Goal: Task Accomplishment & Management: Manage account settings

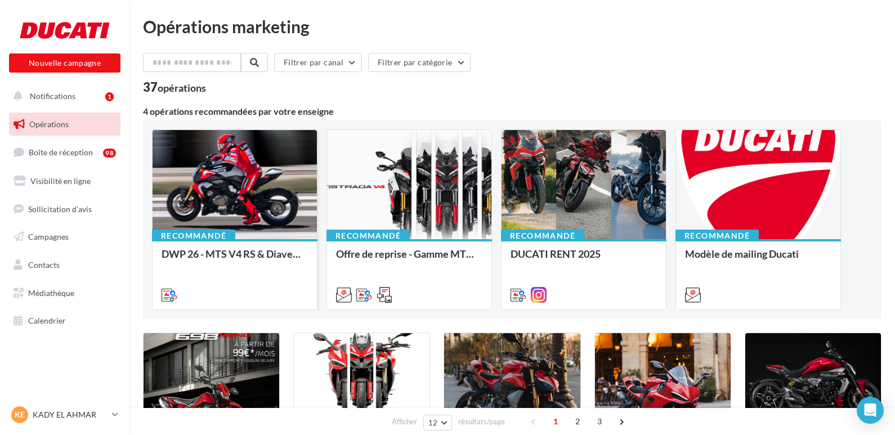
click at [238, 192] on div at bounding box center [235, 185] width 164 height 110
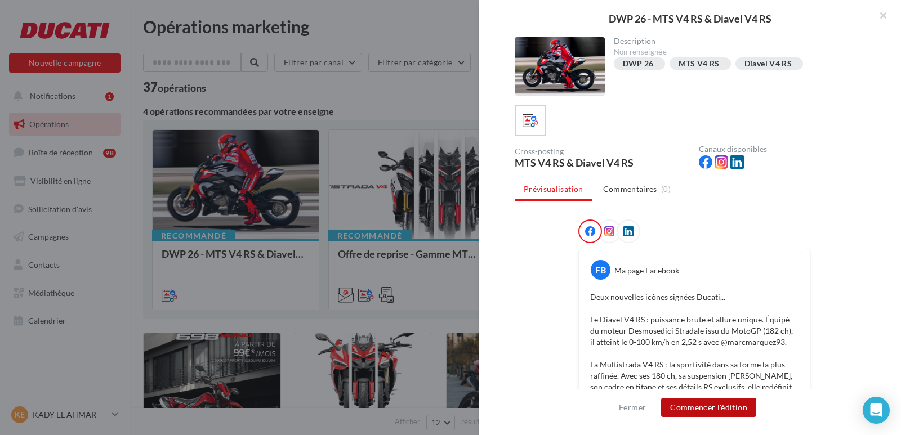
click at [696, 409] on button "Commencer l'édition" at bounding box center [708, 407] width 95 height 19
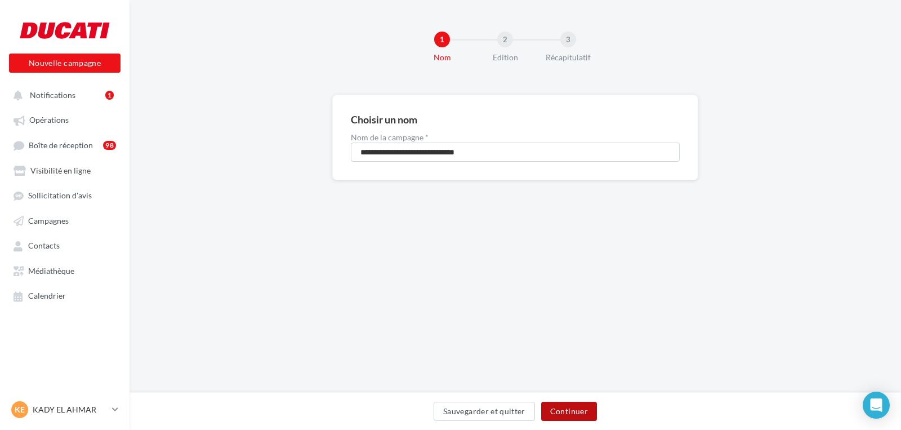
click at [564, 411] on button "Continuer" at bounding box center [569, 410] width 56 height 19
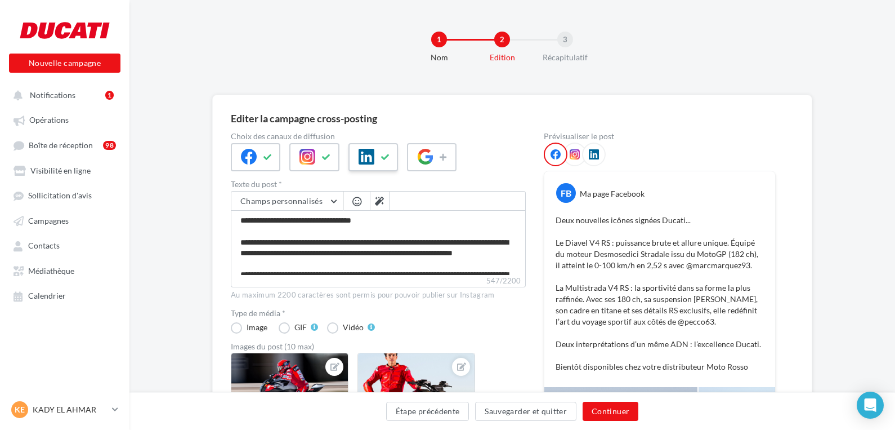
click at [384, 155] on icon at bounding box center [385, 157] width 9 height 8
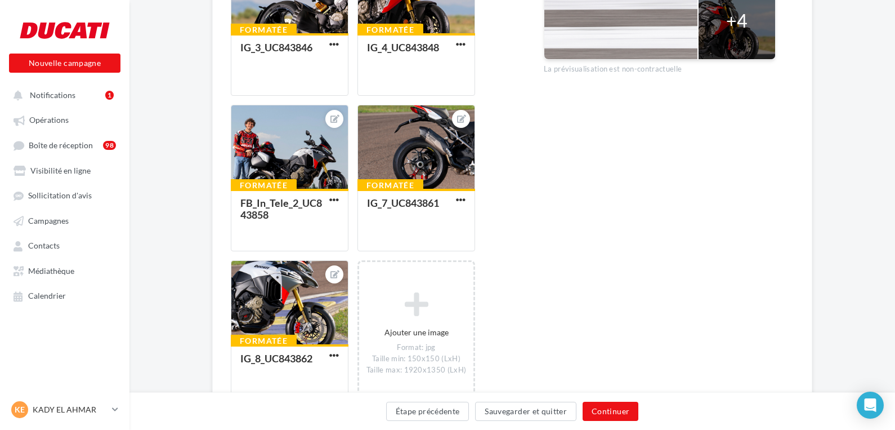
scroll to position [571, 0]
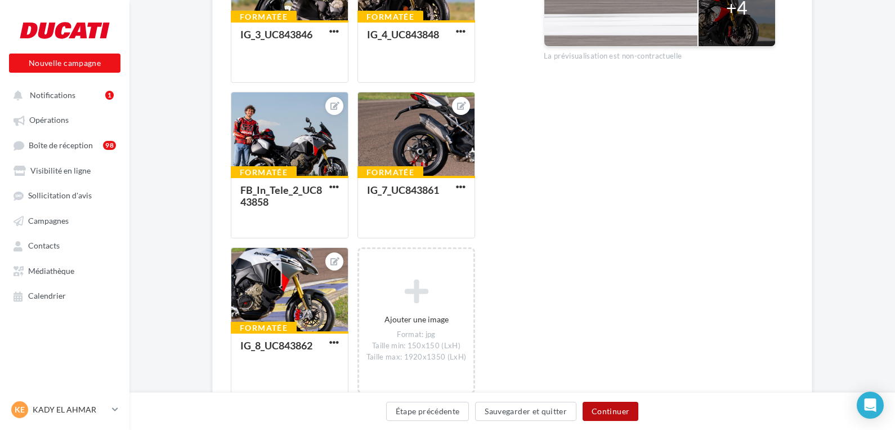
click at [605, 409] on button "Continuer" at bounding box center [611, 410] width 56 height 19
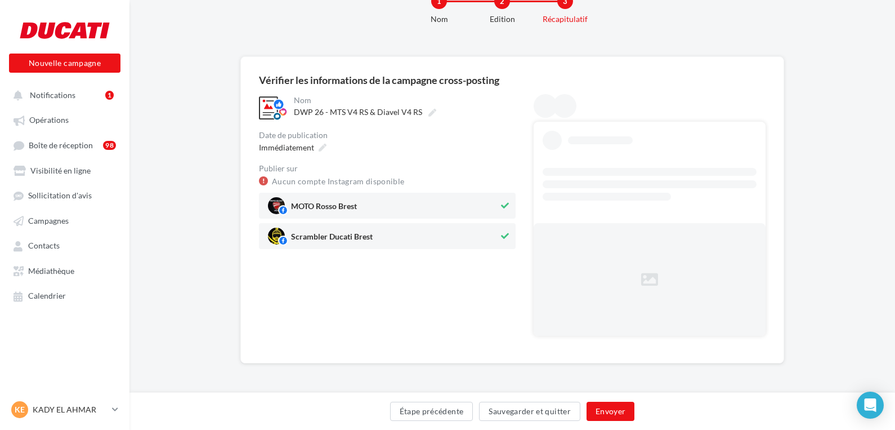
scroll to position [0, 0]
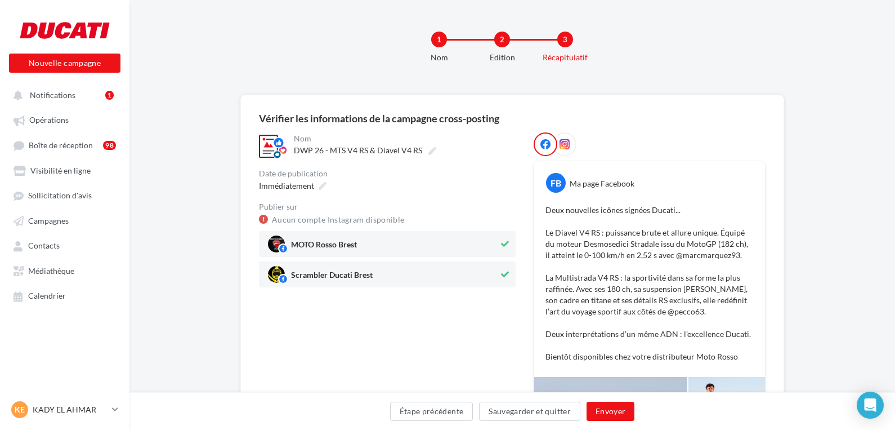
click at [506, 273] on icon at bounding box center [505, 274] width 8 height 8
click at [566, 142] on icon at bounding box center [565, 144] width 10 height 10
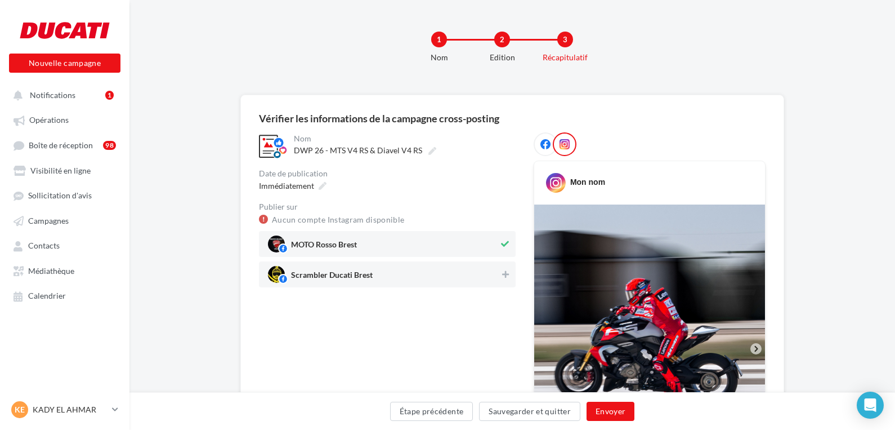
click at [543, 146] on icon at bounding box center [545, 144] width 10 height 10
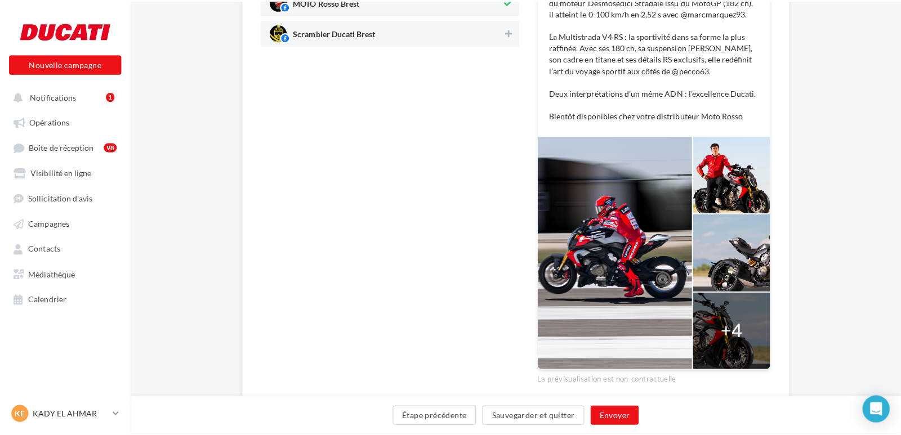
scroll to position [222, 0]
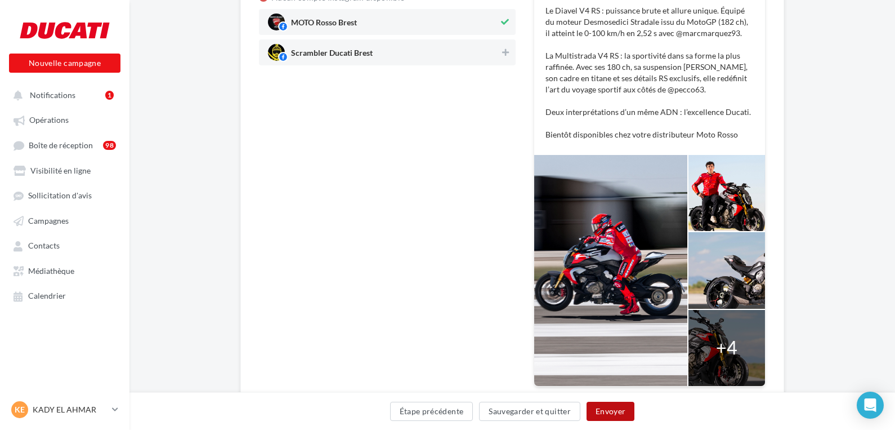
click at [613, 412] on button "Envoyer" at bounding box center [611, 410] width 48 height 19
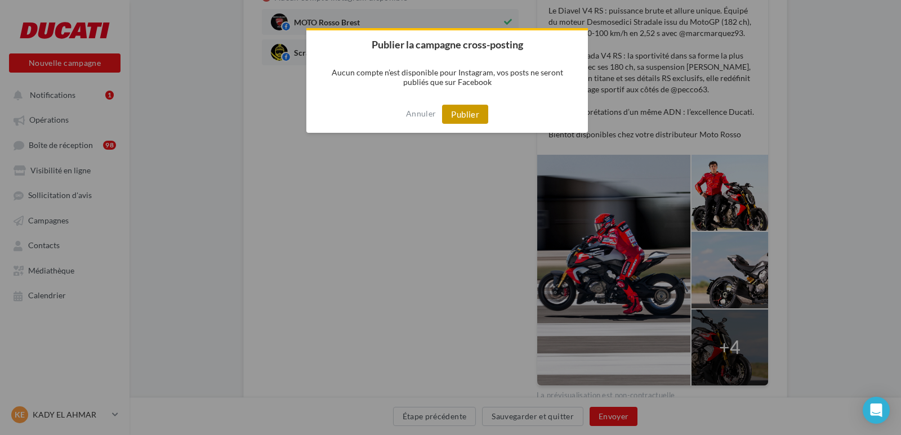
click at [468, 113] on button "Publier" at bounding box center [465, 114] width 46 height 19
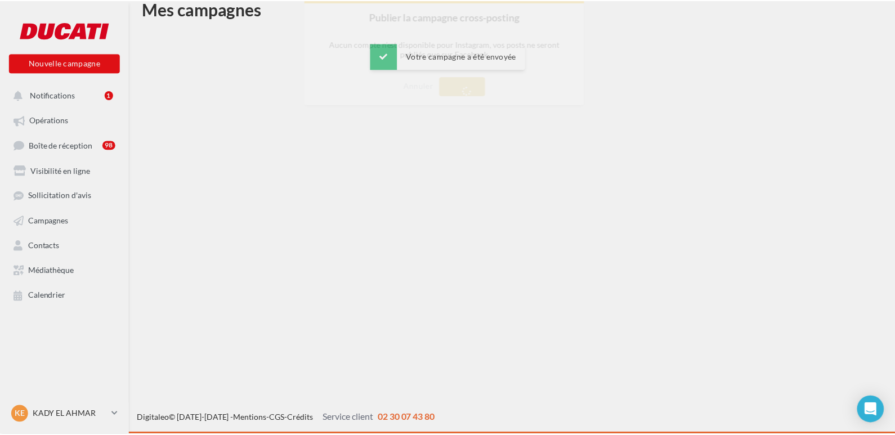
scroll to position [18, 0]
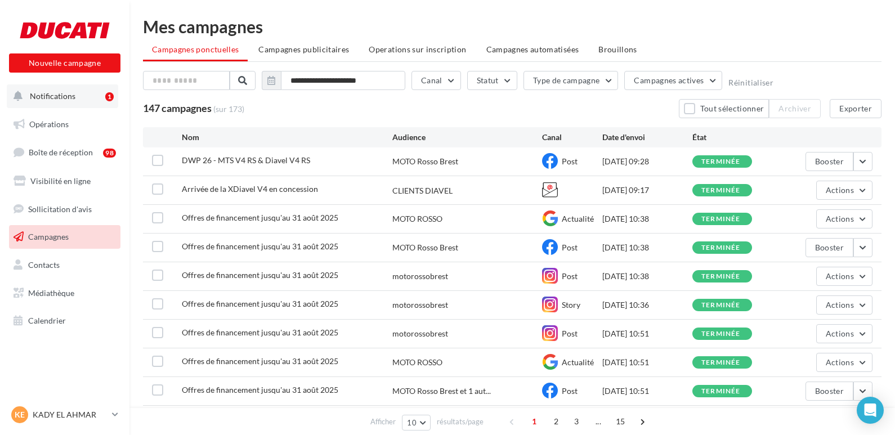
click at [67, 93] on span "Notifications" at bounding box center [53, 96] width 46 height 10
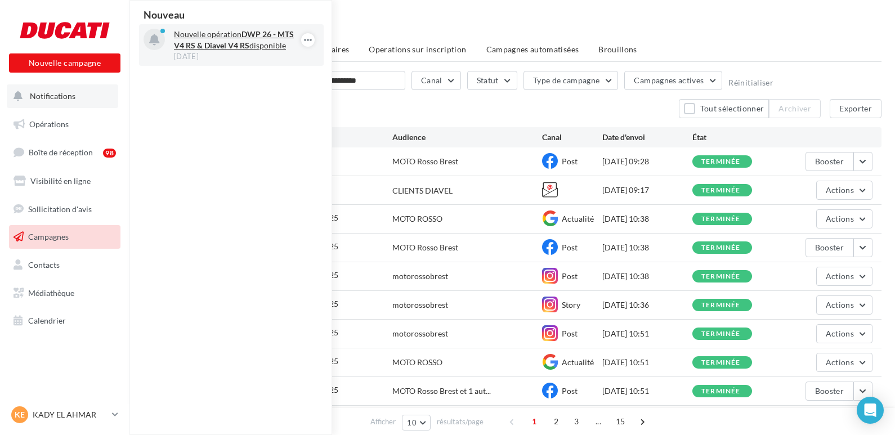
click at [199, 41] on strong "DWP 26 - MTS V4 RS & Diavel V4 RS" at bounding box center [234, 39] width 120 height 21
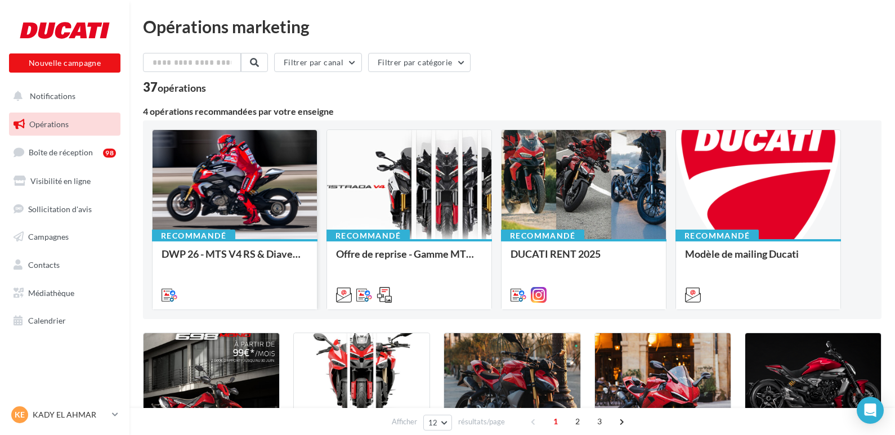
click at [227, 208] on div at bounding box center [235, 185] width 164 height 110
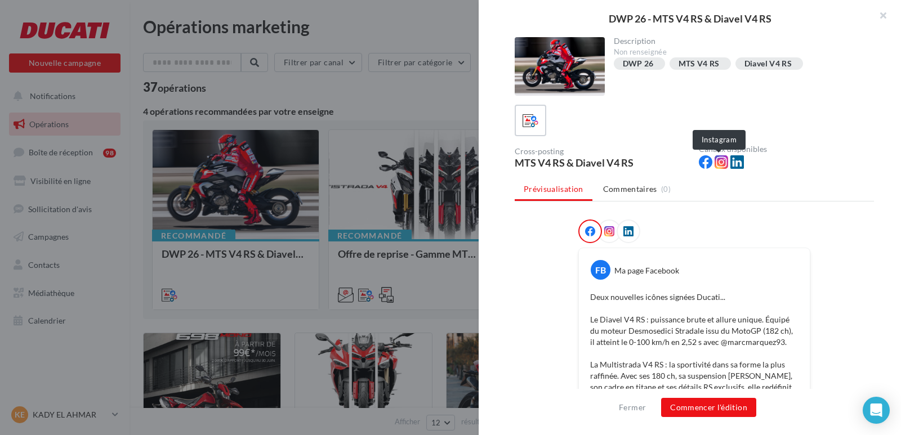
click at [720, 163] on icon at bounding box center [721, 162] width 14 height 14
click at [606, 231] on icon at bounding box center [609, 231] width 10 height 10
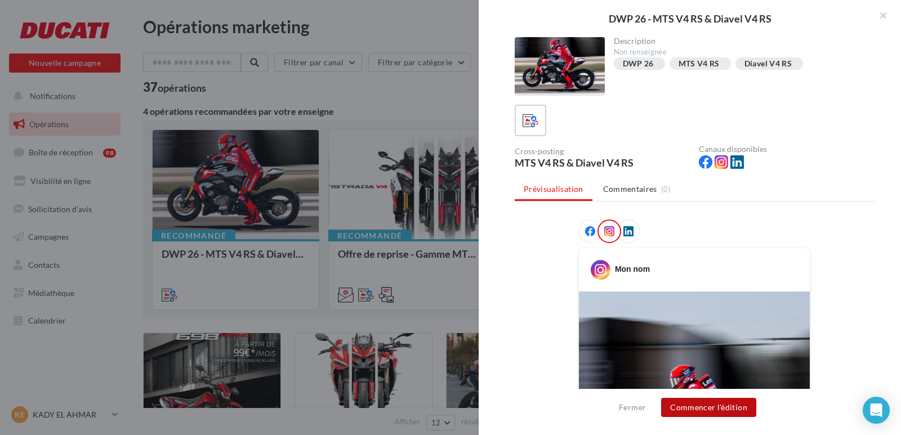
click at [692, 408] on button "Commencer l'édition" at bounding box center [708, 407] width 95 height 19
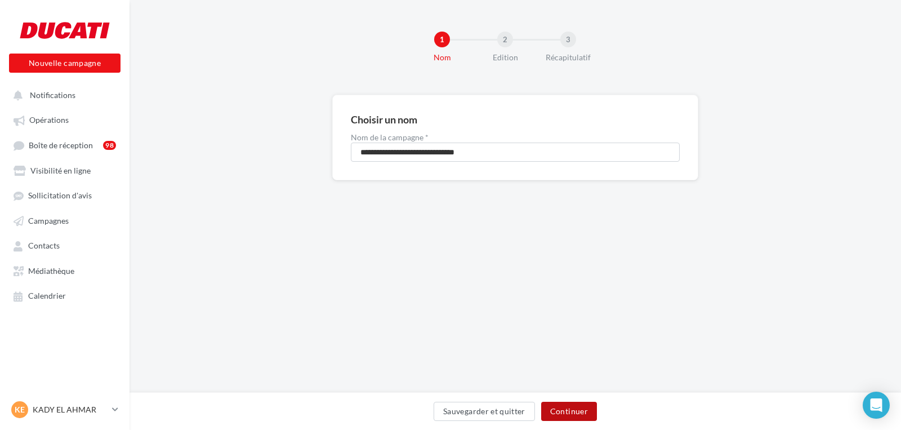
click at [586, 408] on button "Continuer" at bounding box center [569, 410] width 56 height 19
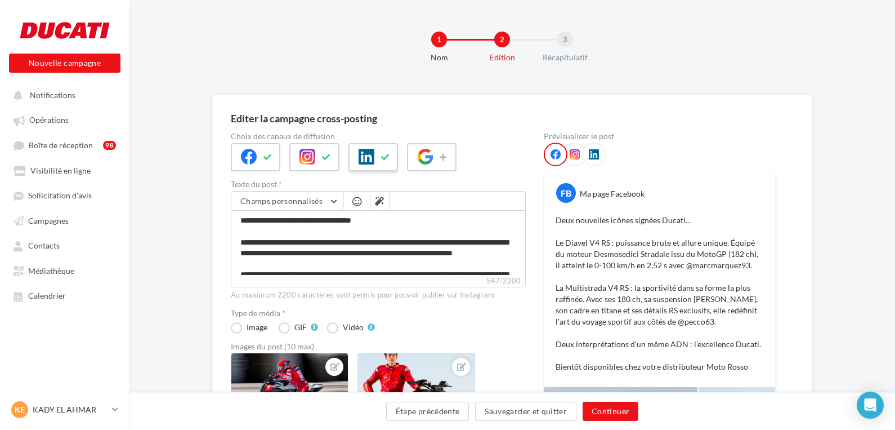
click at [384, 155] on icon at bounding box center [385, 157] width 9 height 8
click at [445, 157] on icon at bounding box center [444, 157] width 9 height 8
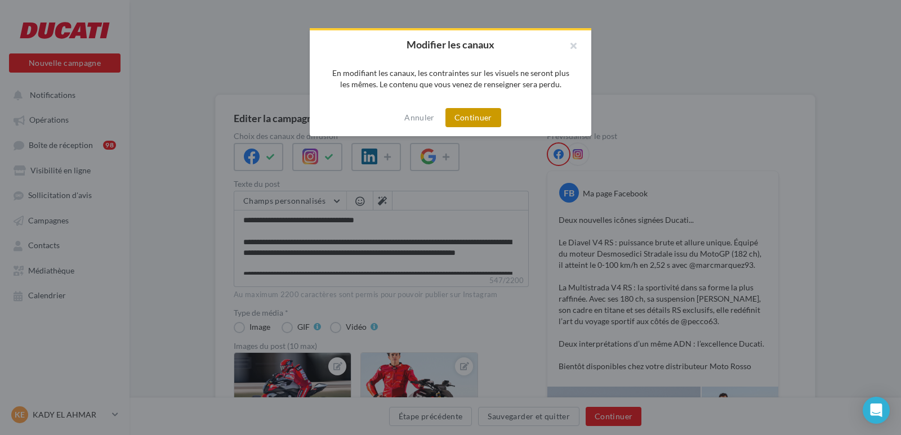
click at [464, 117] on button "Continuer" at bounding box center [473, 117] width 56 height 19
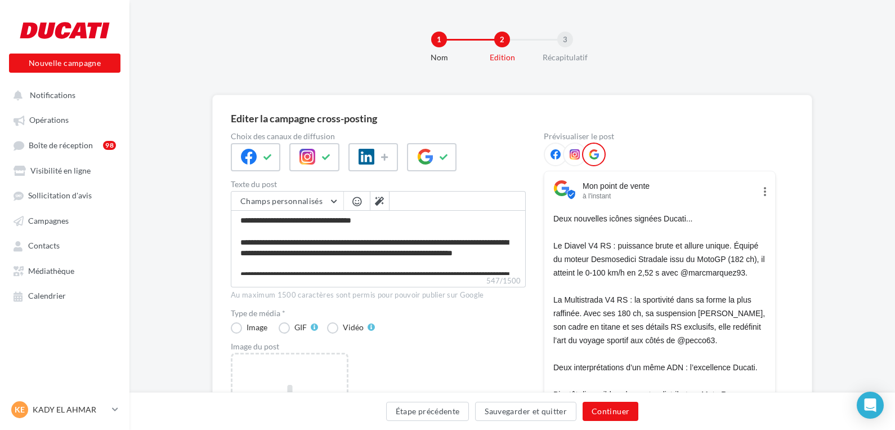
click at [575, 156] on icon at bounding box center [575, 154] width 10 height 10
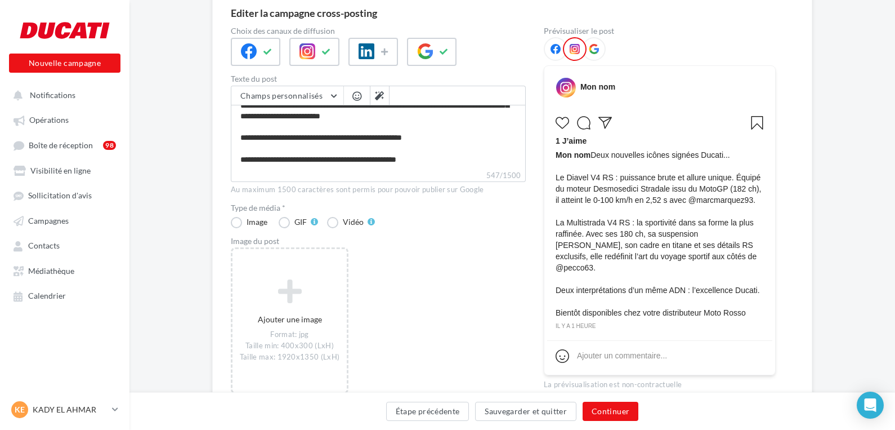
scroll to position [162, 0]
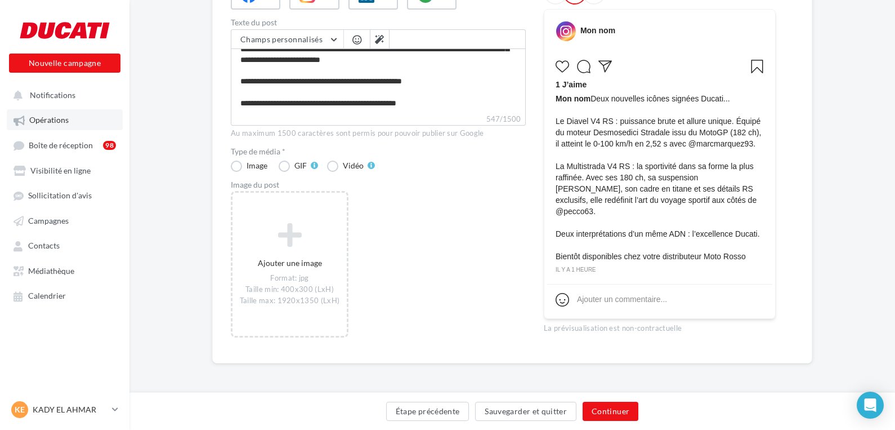
click at [56, 121] on span "Opérations" at bounding box center [48, 120] width 39 height 10
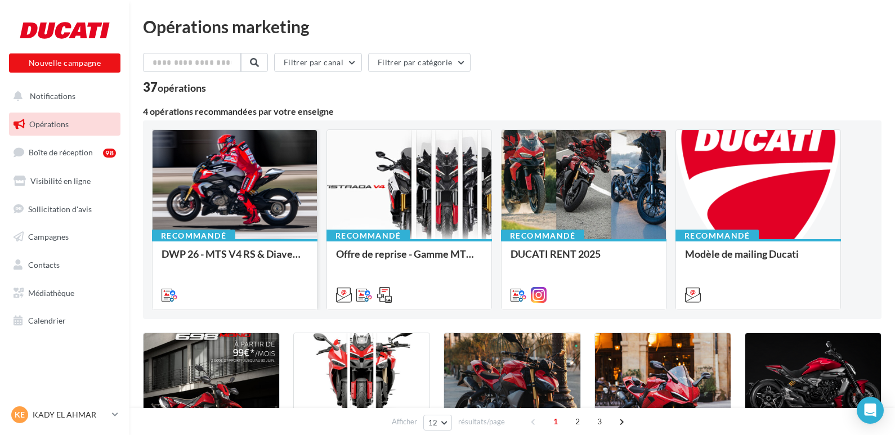
click at [244, 175] on div at bounding box center [235, 185] width 164 height 110
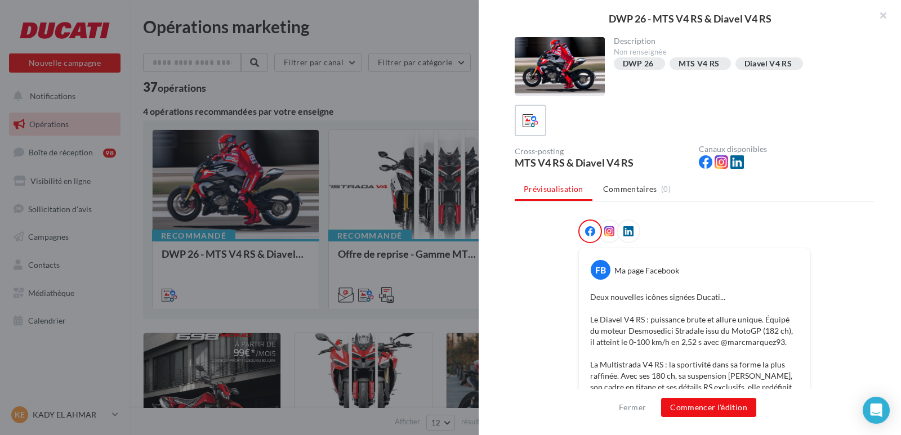
click at [609, 231] on icon at bounding box center [609, 231] width 10 height 10
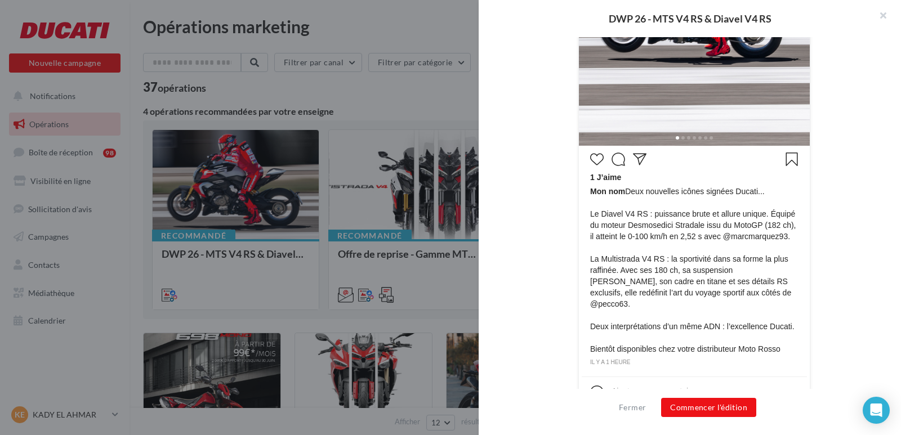
scroll to position [450, 0]
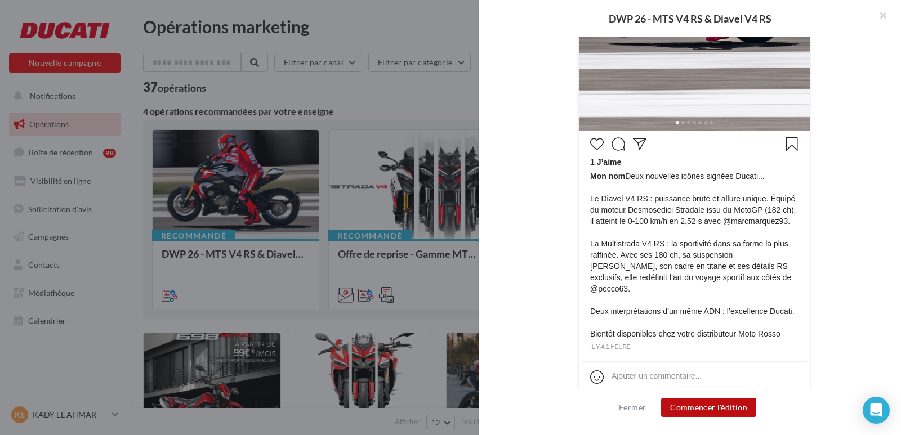
click at [714, 409] on button "Commencer l'édition" at bounding box center [708, 407] width 95 height 19
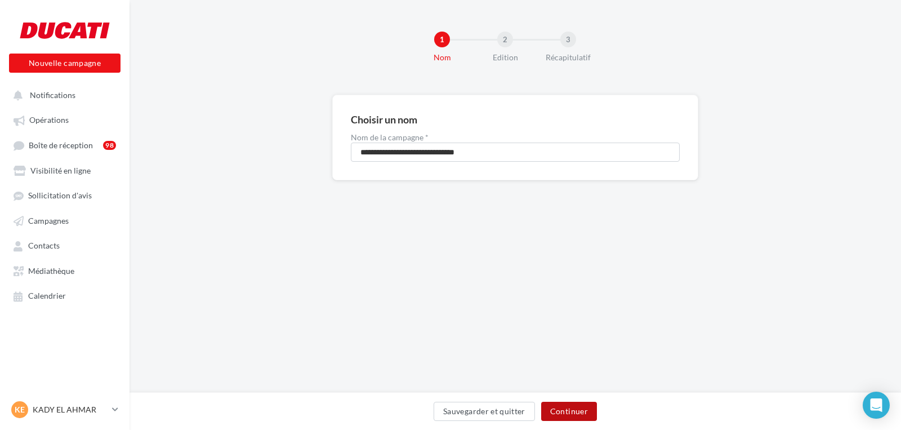
click at [580, 410] on button "Continuer" at bounding box center [569, 410] width 56 height 19
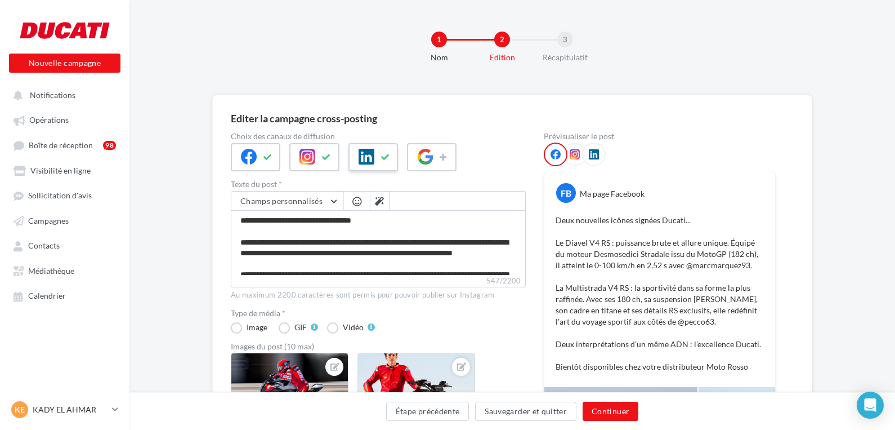
click at [388, 153] on icon at bounding box center [385, 157] width 9 height 8
click at [577, 154] on icon at bounding box center [575, 154] width 10 height 10
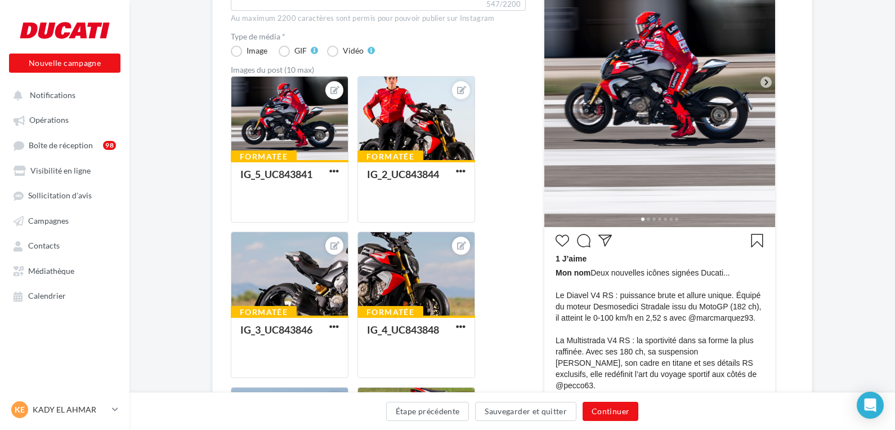
scroll to position [281, 0]
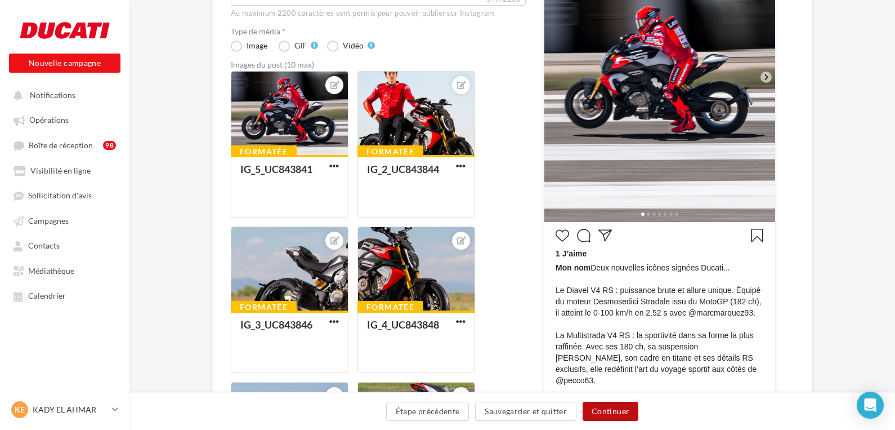
click at [618, 411] on button "Continuer" at bounding box center [611, 410] width 56 height 19
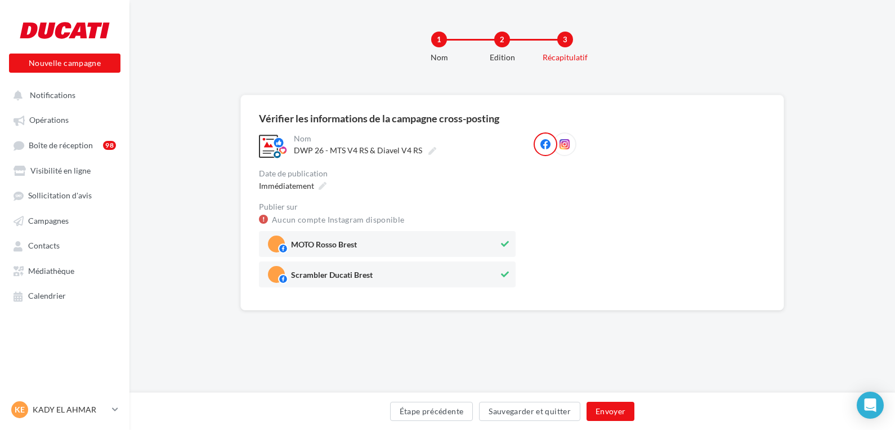
scroll to position [0, 0]
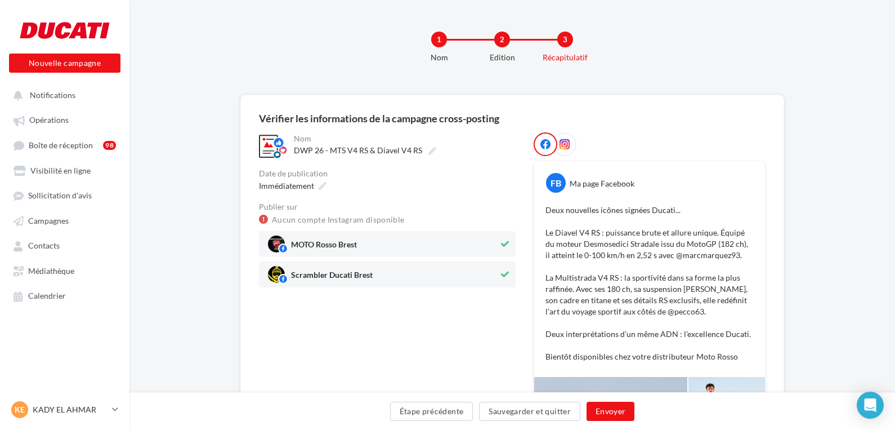
click at [505, 275] on icon at bounding box center [505, 274] width 8 height 8
click at [615, 409] on button "Envoyer" at bounding box center [611, 410] width 48 height 19
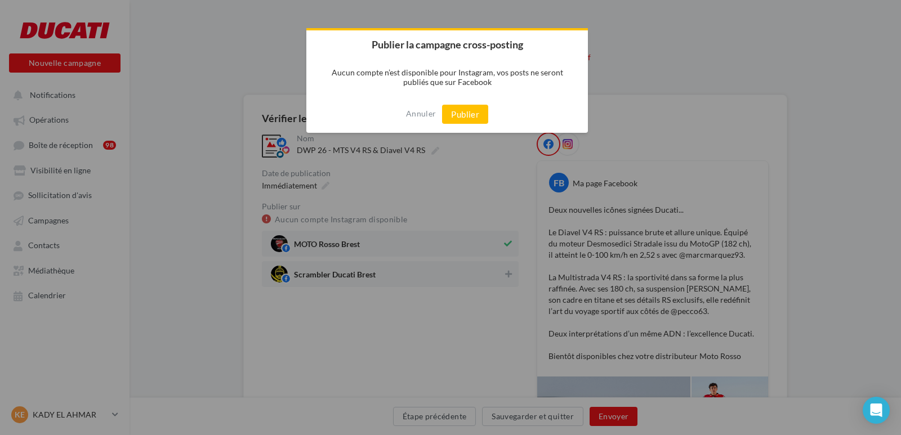
click at [745, 62] on div at bounding box center [450, 217] width 901 height 435
click at [435, 113] on button "Annuler" at bounding box center [421, 114] width 30 height 18
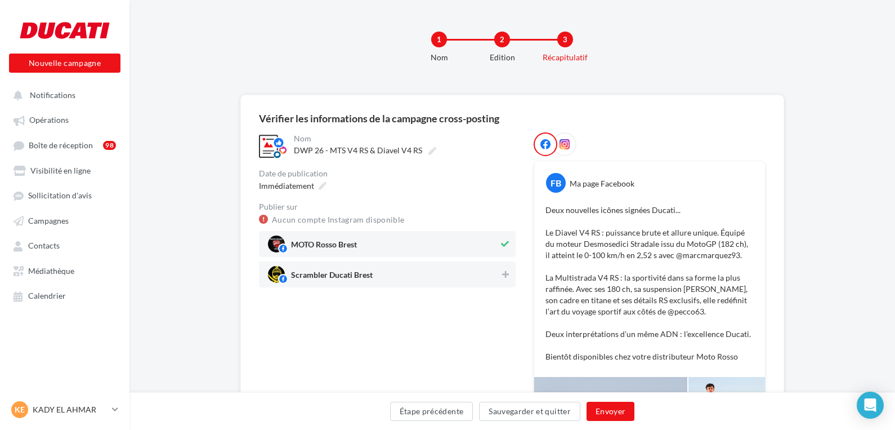
click at [565, 141] on icon at bounding box center [565, 144] width 10 height 10
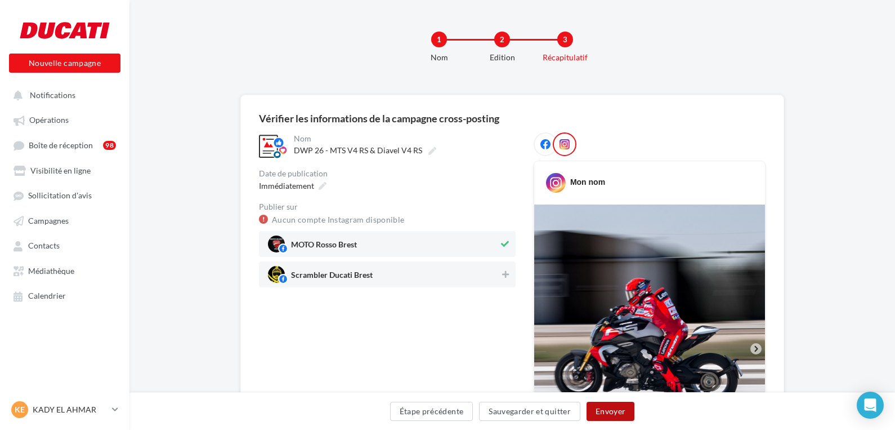
click at [615, 409] on button "Envoyer" at bounding box center [611, 410] width 48 height 19
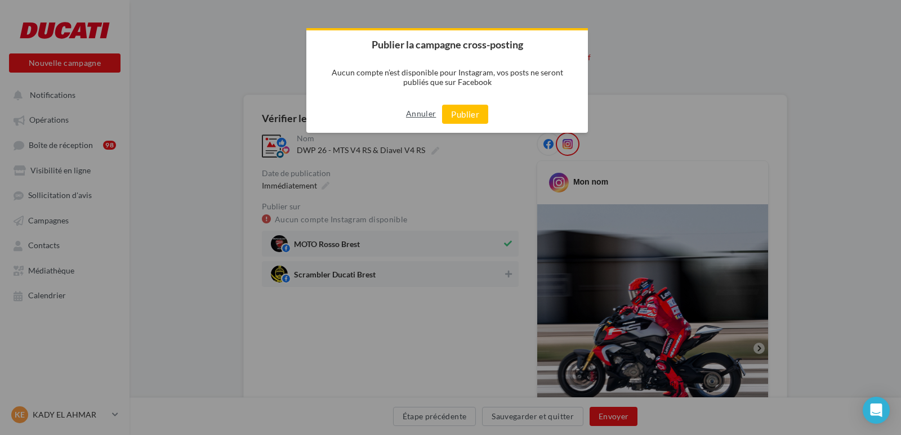
click at [417, 113] on button "Annuler" at bounding box center [421, 114] width 30 height 18
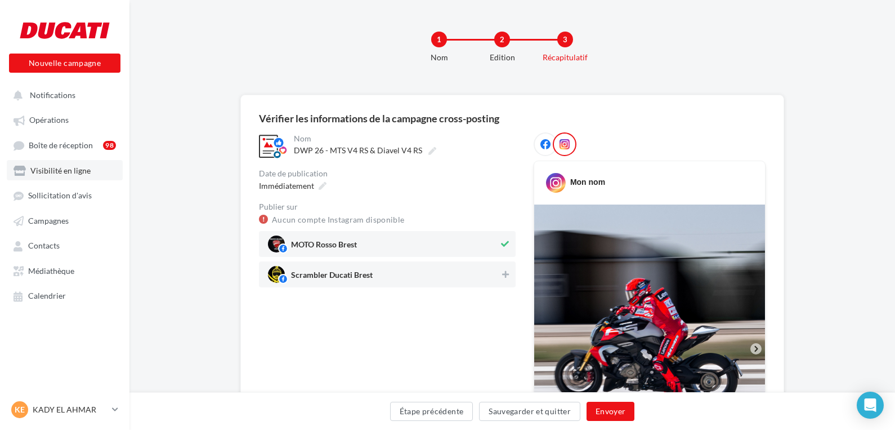
click at [77, 172] on span "Visibilité en ligne" at bounding box center [60, 171] width 60 height 10
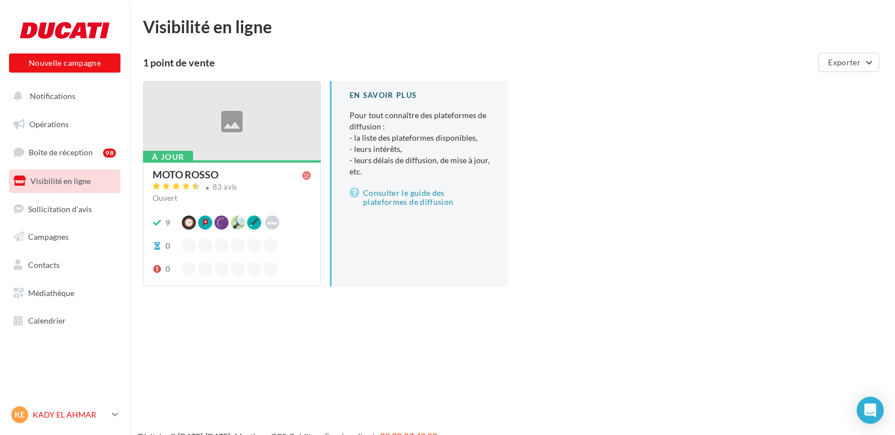
click at [72, 414] on p "KADY EL AHMAR" at bounding box center [70, 414] width 75 height 11
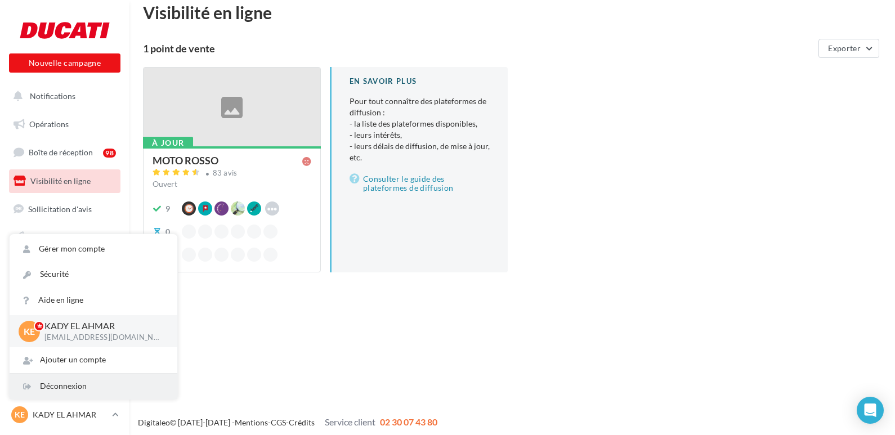
scroll to position [18, 0]
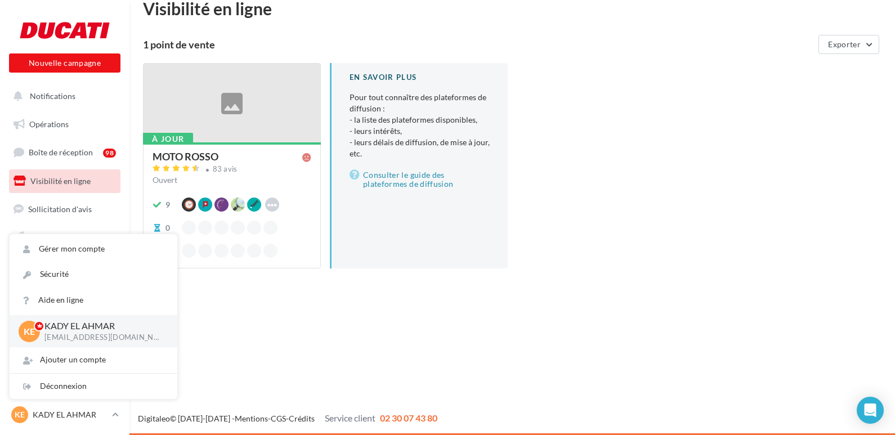
click at [51, 327] on p "KADY EL AHMAR" at bounding box center [101, 326] width 115 height 13
click at [54, 251] on link "Gérer mon compte" at bounding box center [94, 248] width 168 height 25
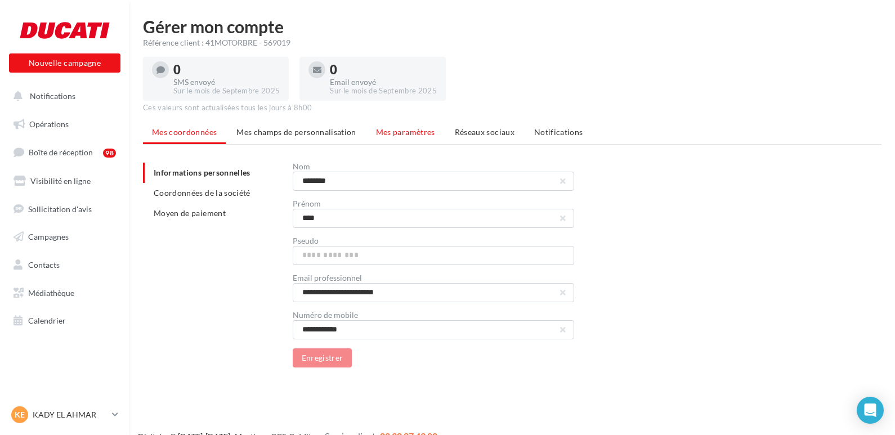
click at [418, 129] on span "Mes paramètres" at bounding box center [405, 132] width 59 height 10
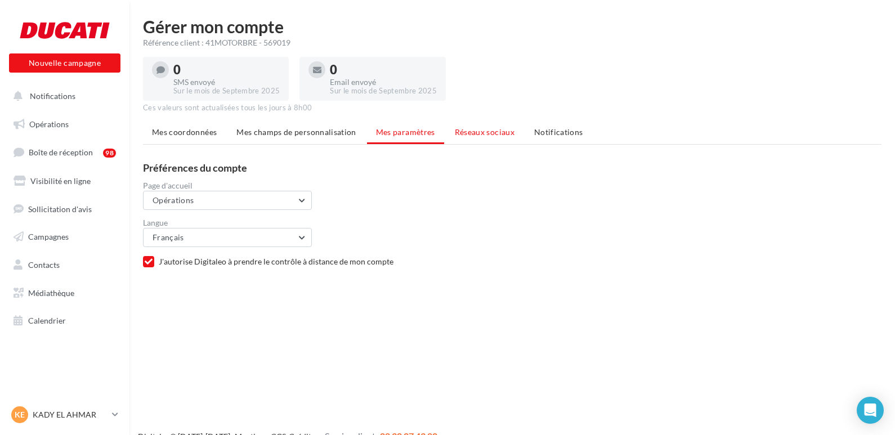
click at [463, 130] on span "Réseaux sociaux" at bounding box center [485, 132] width 60 height 10
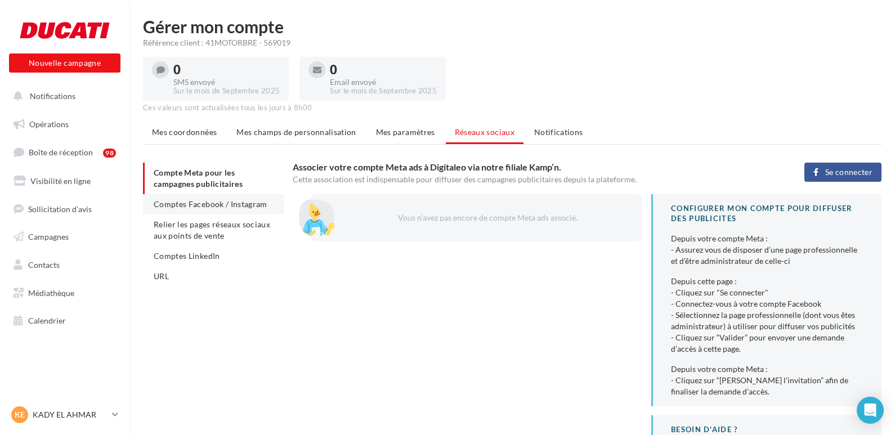
click at [189, 203] on span "Comptes Facebook / Instagram" at bounding box center [211, 204] width 114 height 10
